Goal: Transaction & Acquisition: Purchase product/service

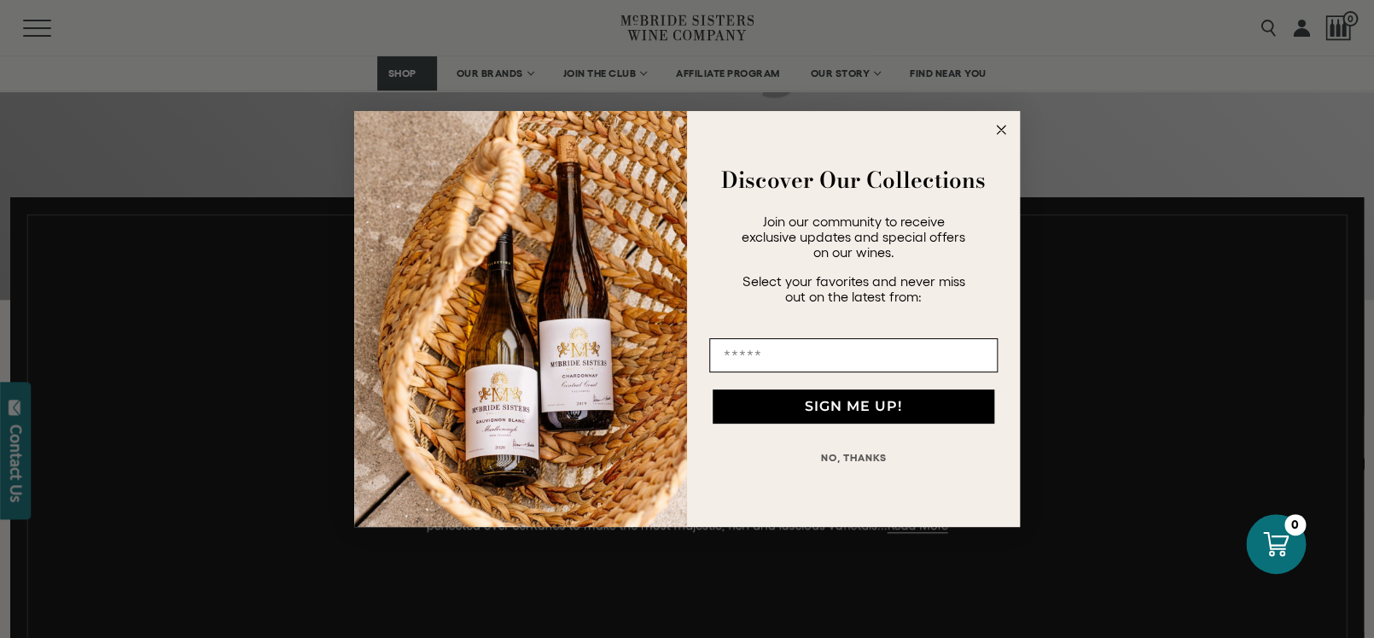
scroll to position [685, 0]
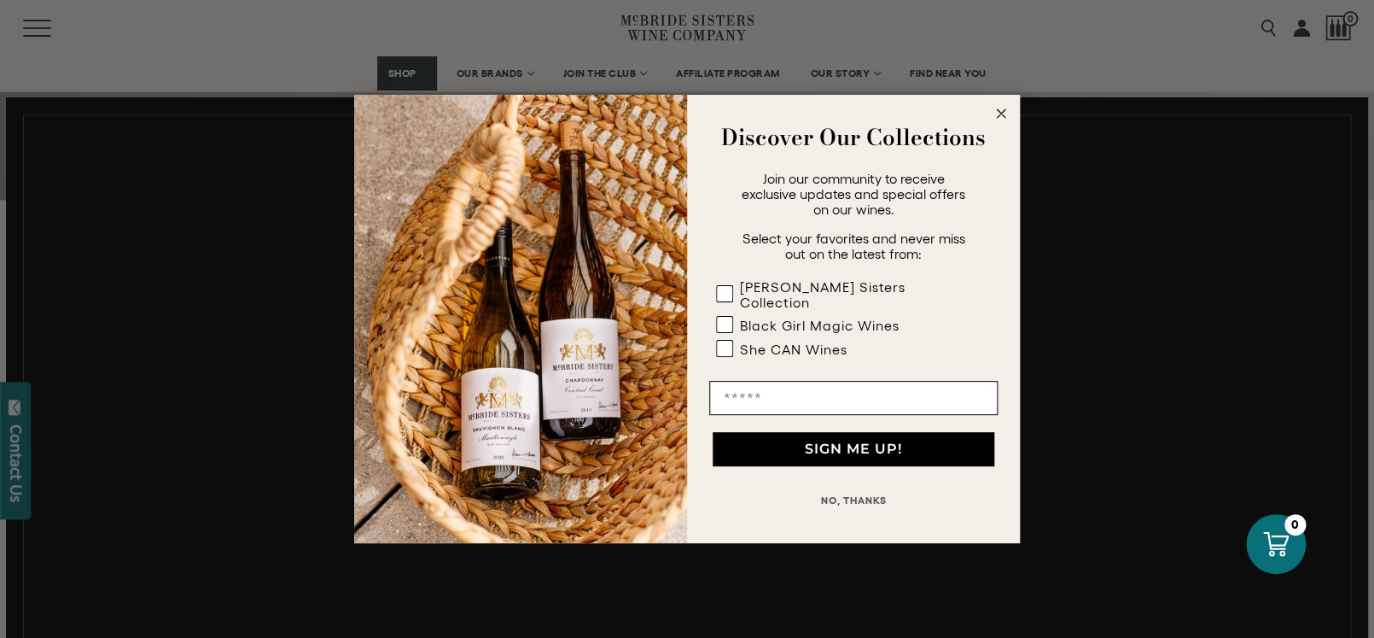
click at [1003, 123] on circle "Close dialog" at bounding box center [1002, 114] width 20 height 20
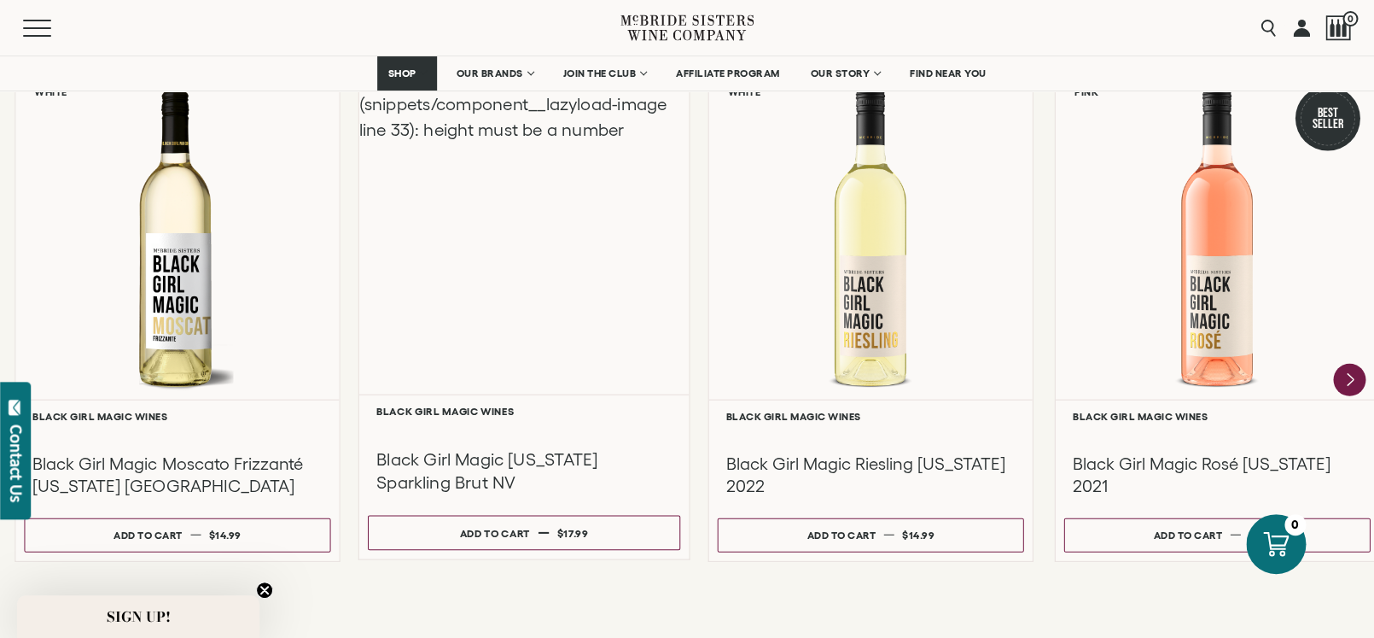
scroll to position [1523, 0]
click at [440, 330] on div "Liquid error (snippets/component__lazyload-image line 33): height must be a num…" at bounding box center [524, 231] width 330 height 329
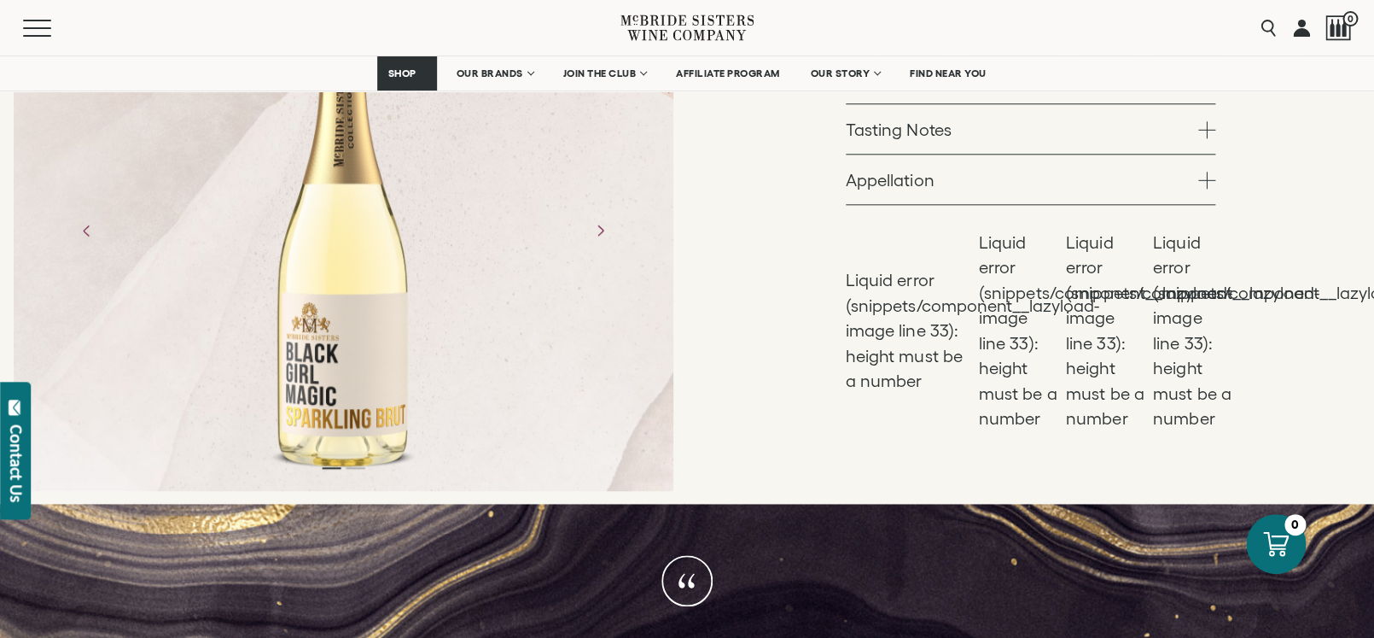
scroll to position [689, 0]
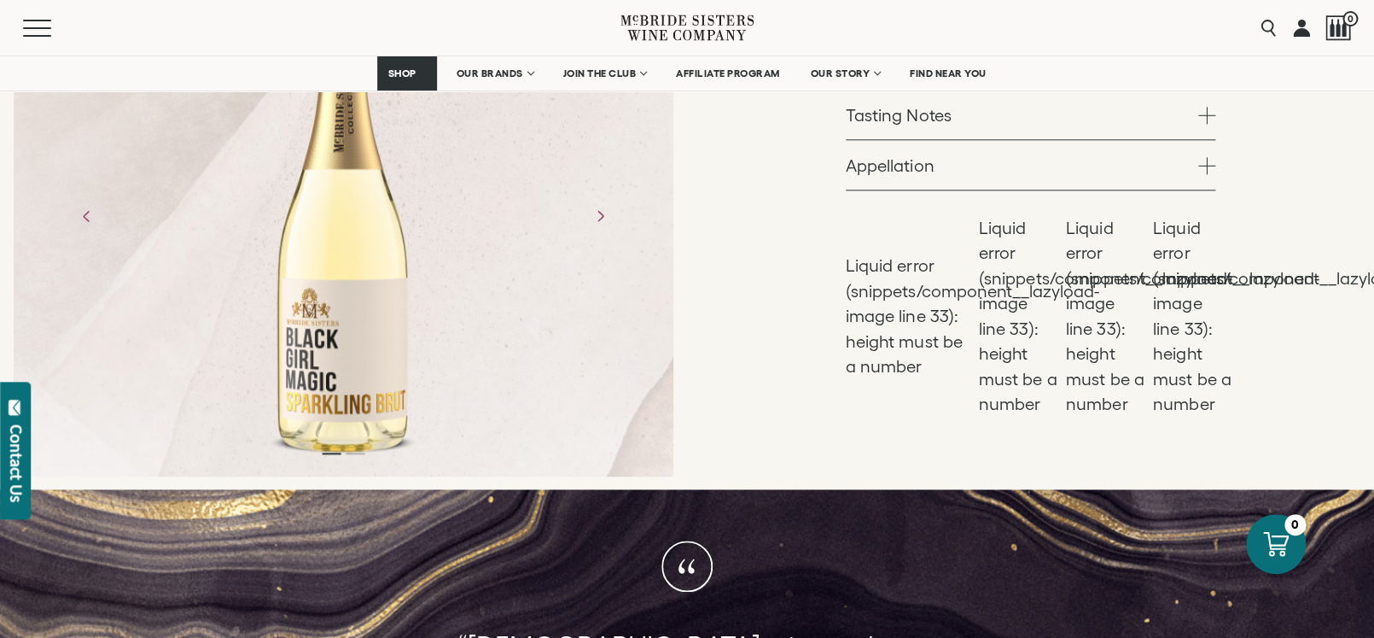
click at [1216, 73] on span at bounding box center [1207, 64] width 17 height 17
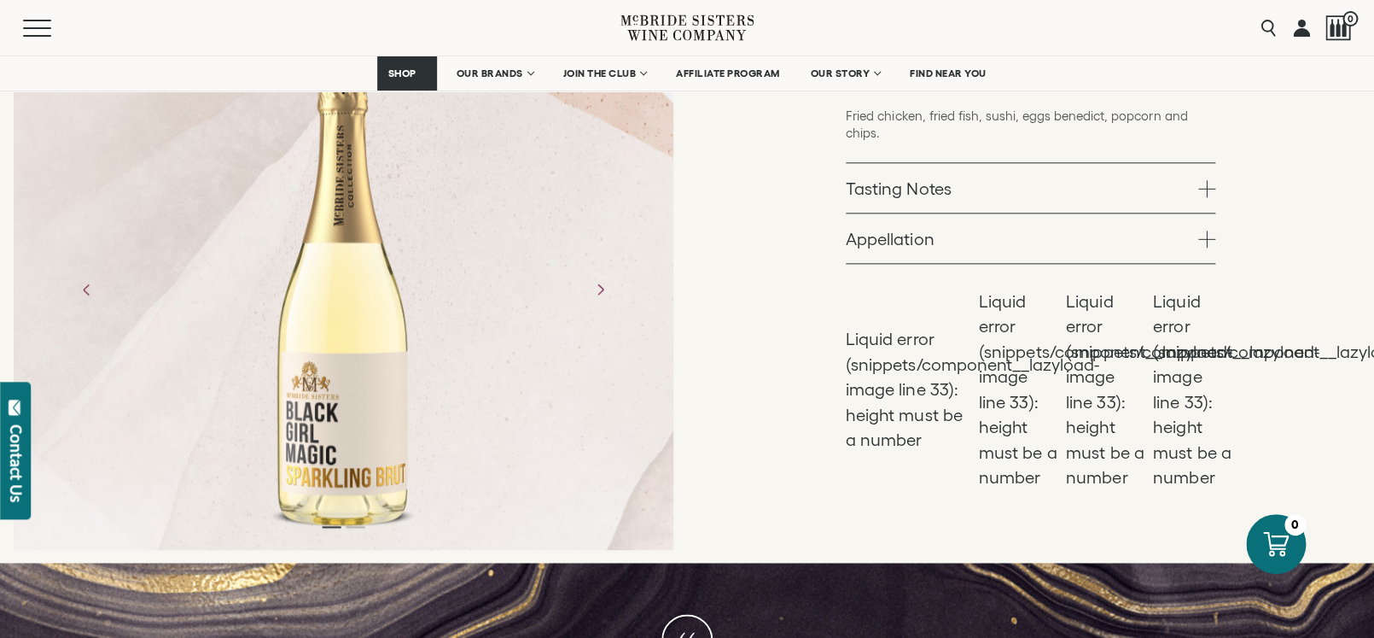
click at [1216, 73] on span at bounding box center [1207, 64] width 17 height 17
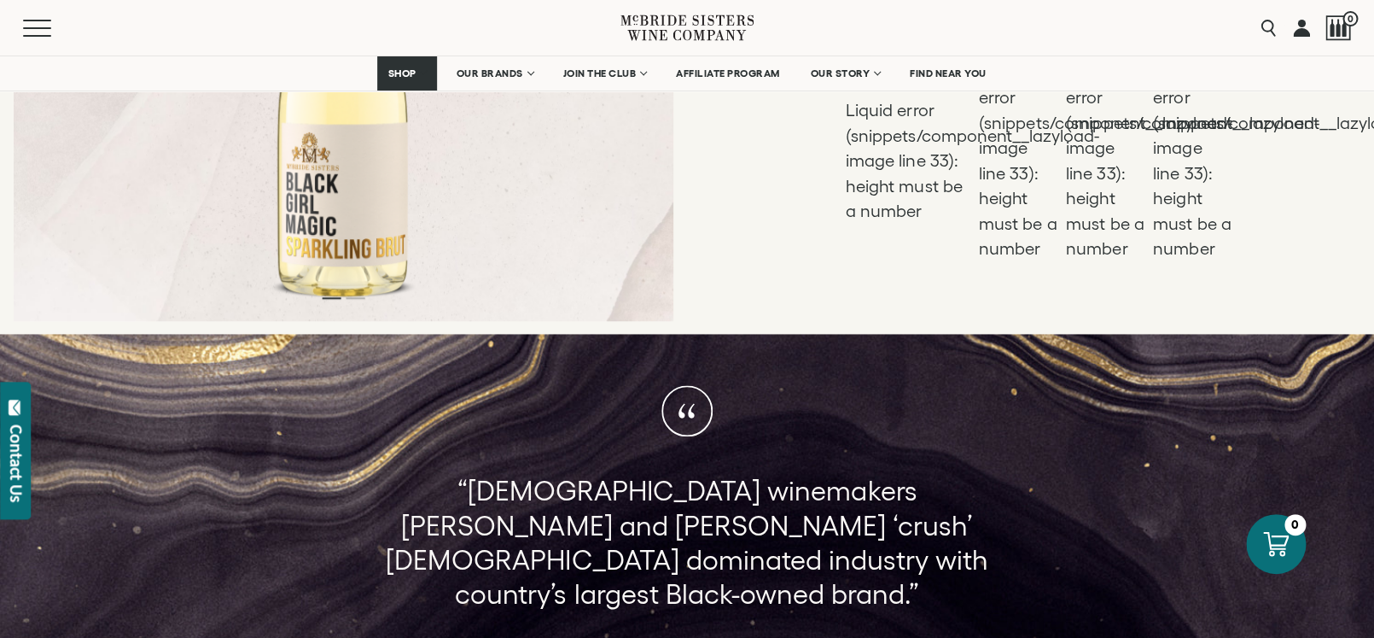
scroll to position [851, 0]
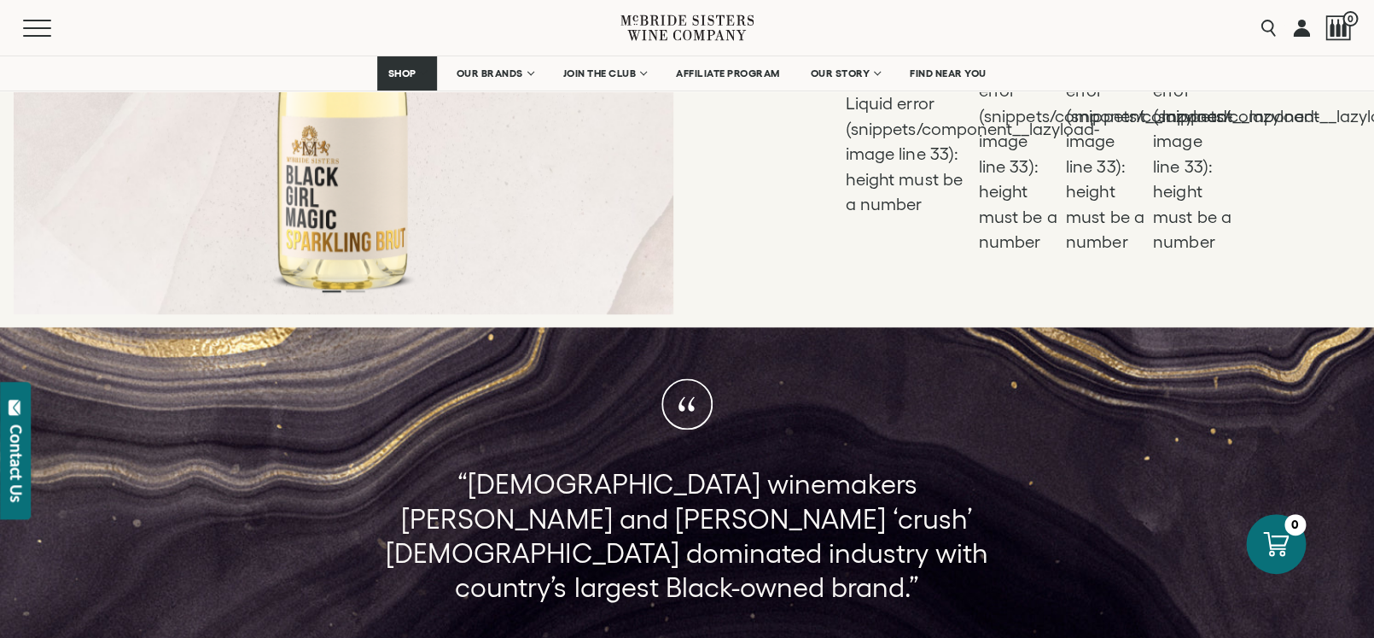
click at [656, 271] on div at bounding box center [344, 54] width 660 height 512
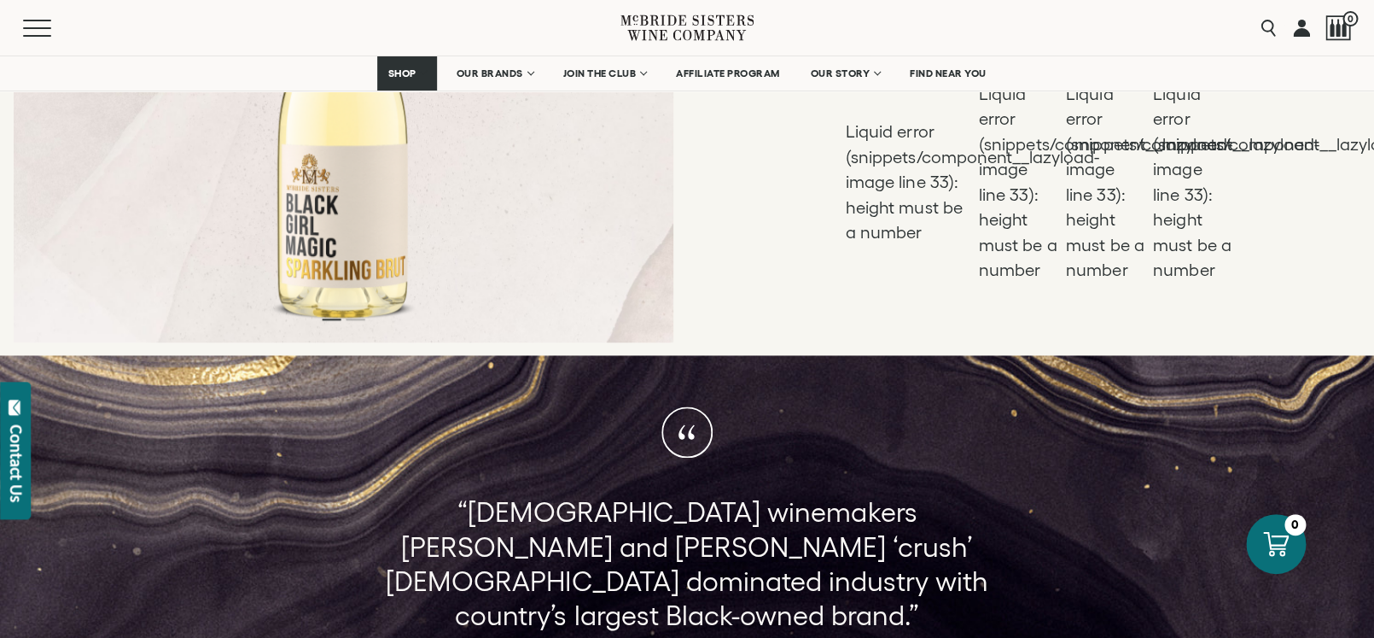
scroll to position [815, 0]
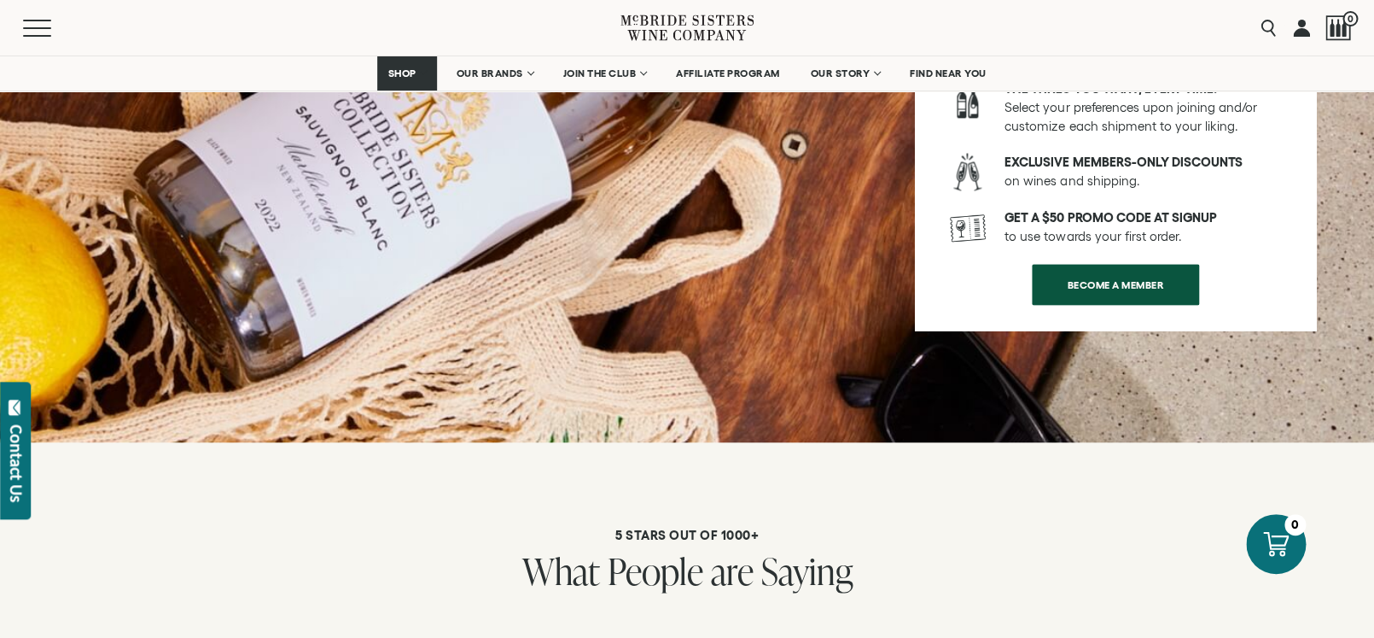
scroll to position [3714, 0]
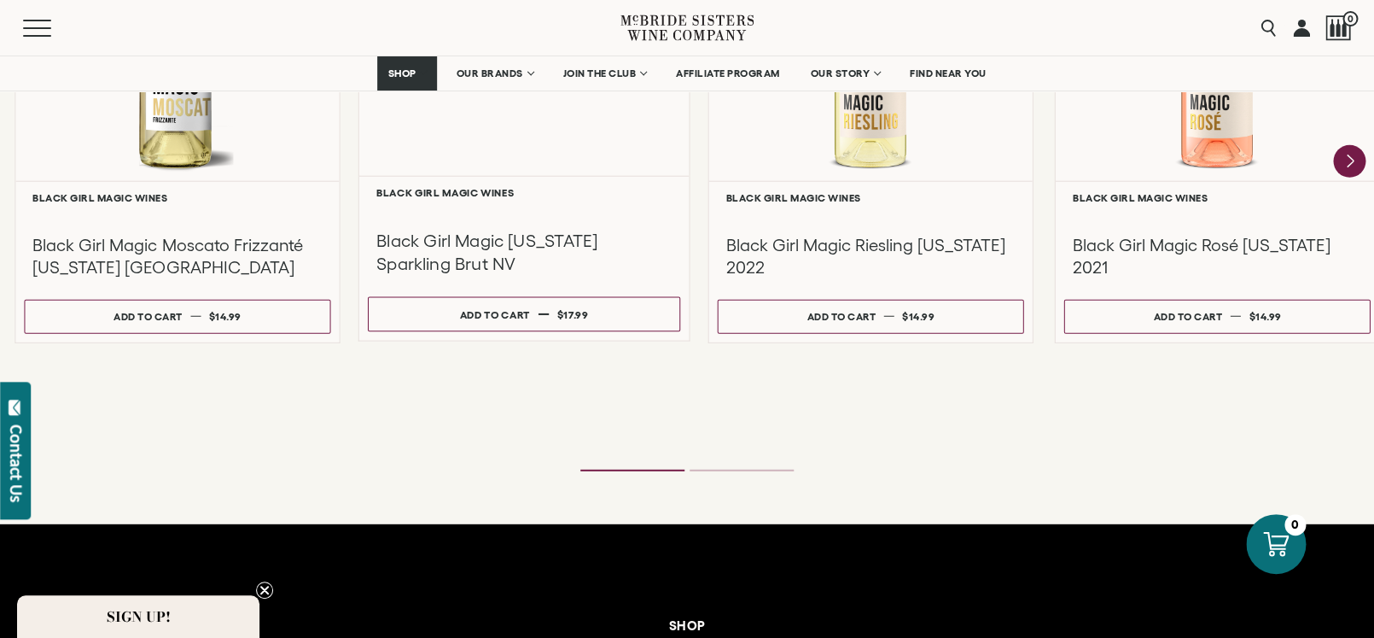
scroll to position [1765, 0]
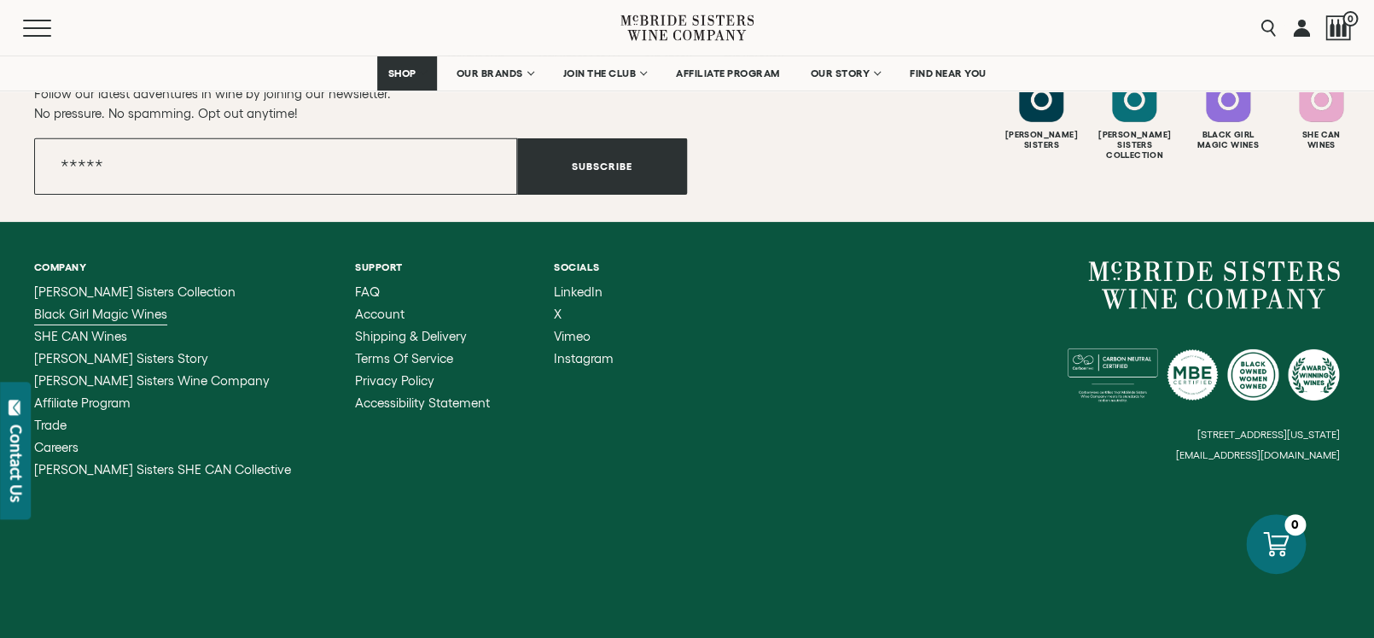
scroll to position [5398, 0]
click at [120, 321] on span "Black Girl Magic Wines" at bounding box center [100, 313] width 133 height 15
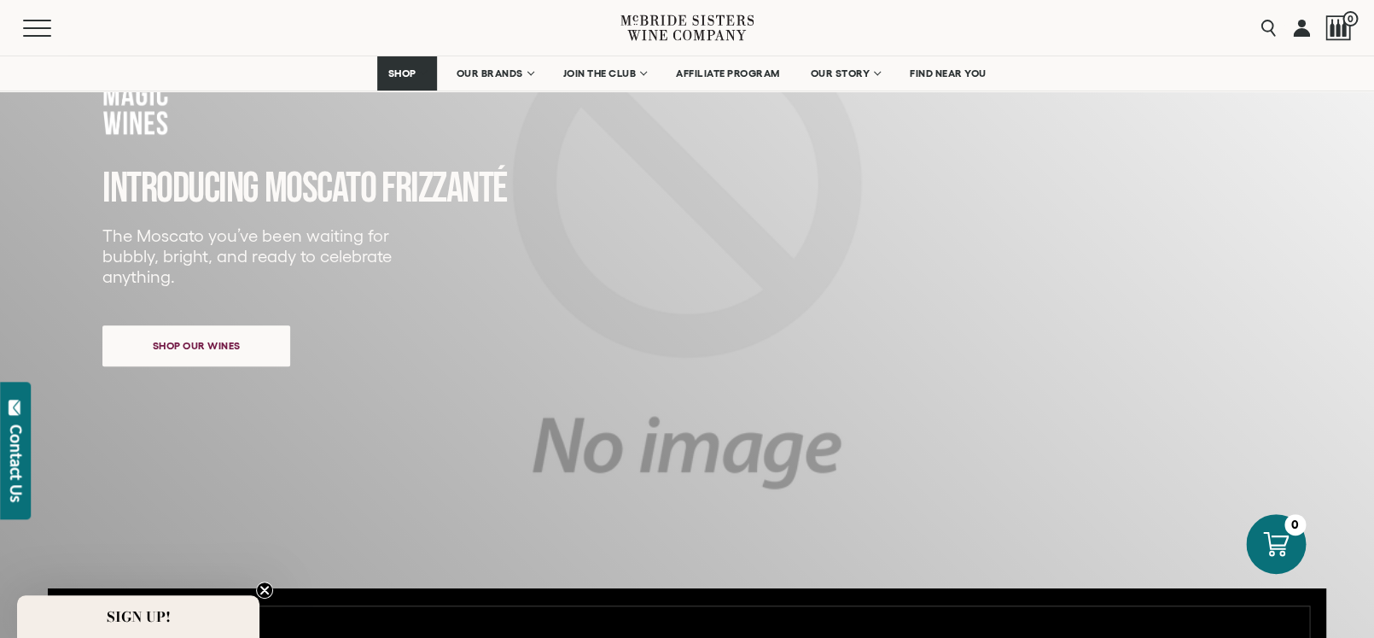
scroll to position [191, 0]
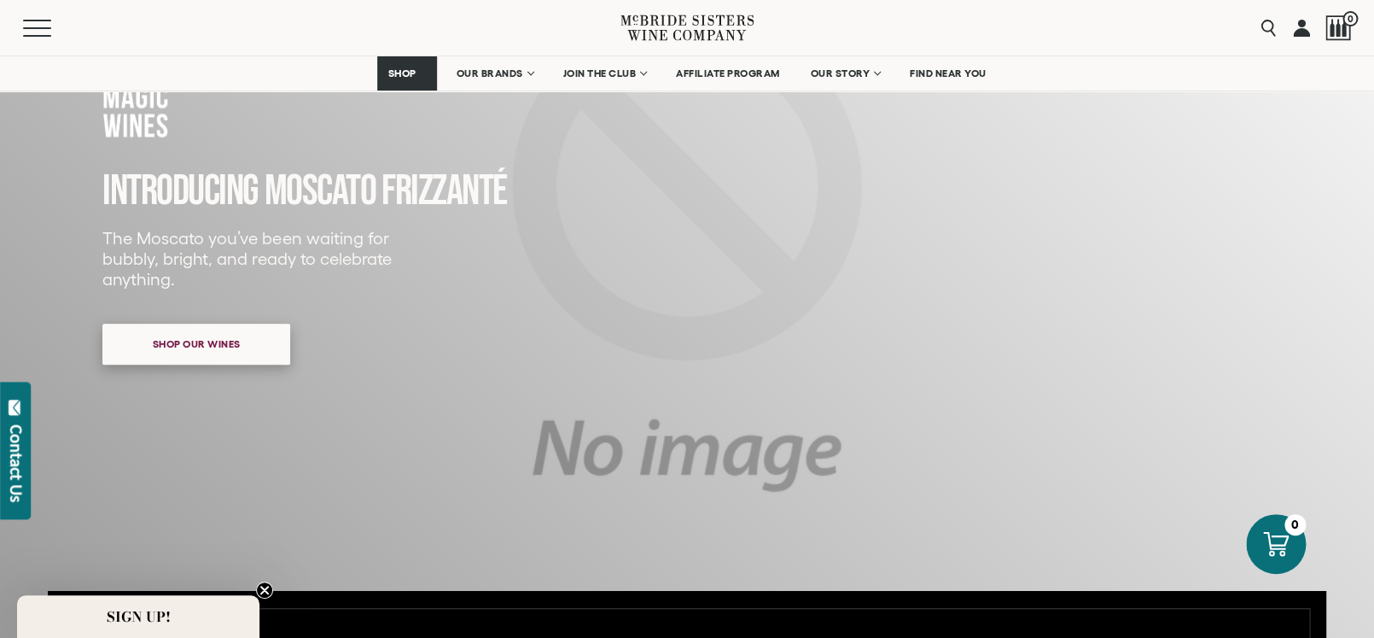
click at [220, 344] on span "Shop our wines" at bounding box center [197, 343] width 148 height 33
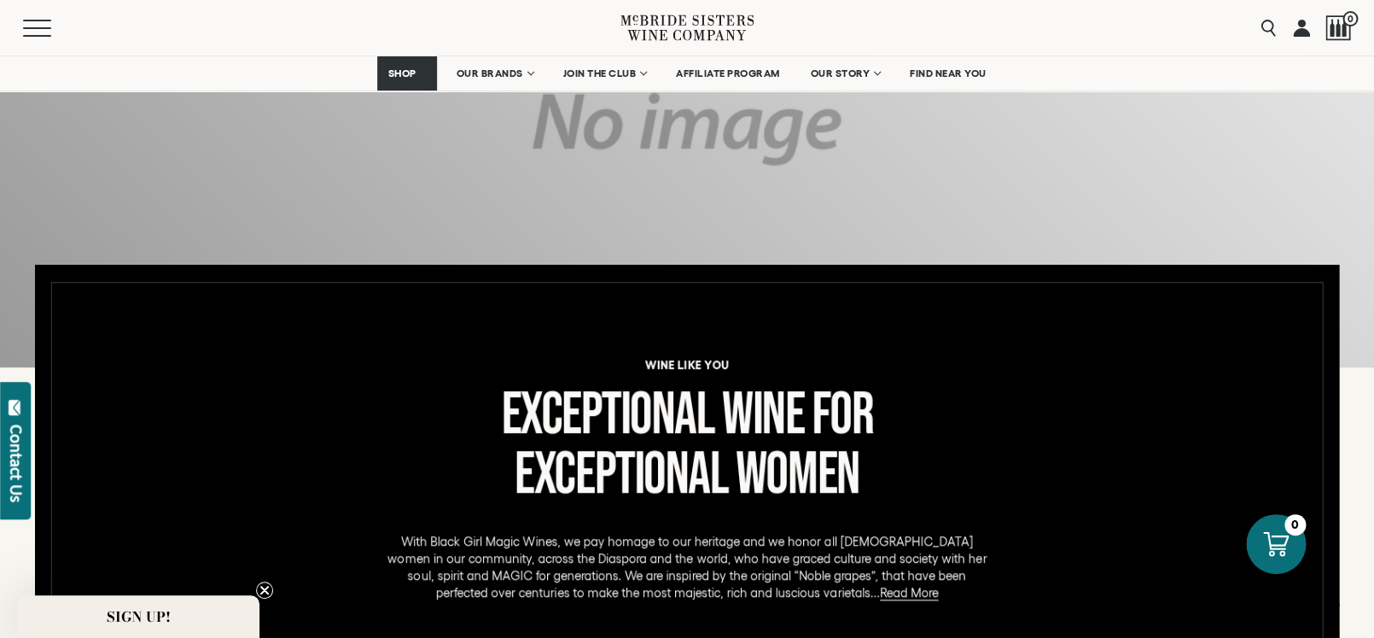
scroll to position [0, 0]
